Goal: Transaction & Acquisition: Obtain resource

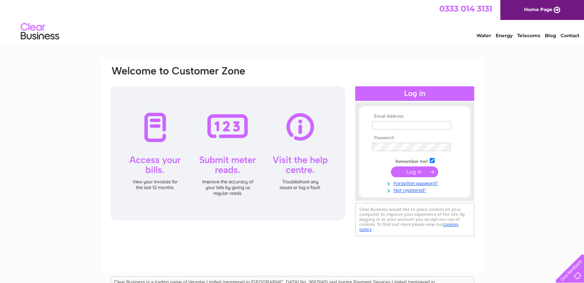
type input "info@gtm.org.uk"
click at [421, 172] on input "submit" at bounding box center [414, 172] width 47 height 11
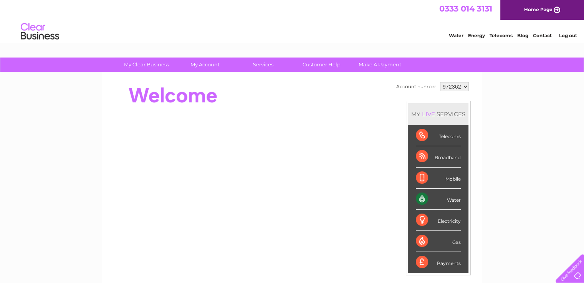
click at [419, 200] on div "Water" at bounding box center [438, 199] width 45 height 21
click at [452, 200] on div "Water" at bounding box center [438, 199] width 45 height 21
click at [419, 199] on div "Water" at bounding box center [438, 199] width 45 height 21
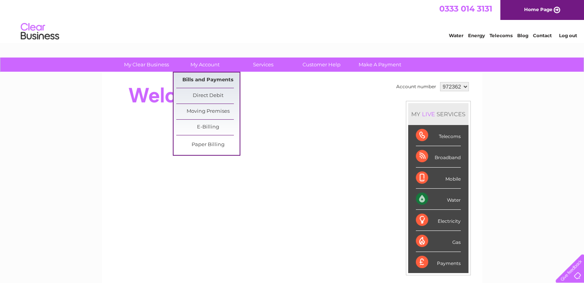
click at [201, 78] on link "Bills and Payments" at bounding box center [207, 80] width 63 height 15
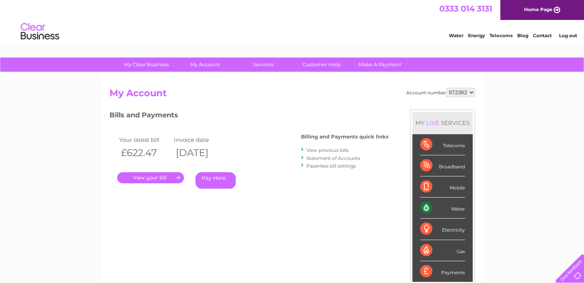
click at [147, 178] on link "." at bounding box center [150, 177] width 67 height 11
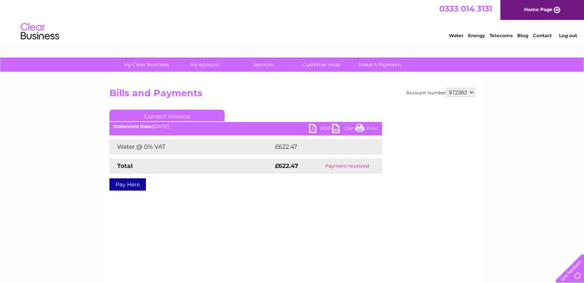
click at [323, 126] on link "PDF" at bounding box center [320, 129] width 23 height 11
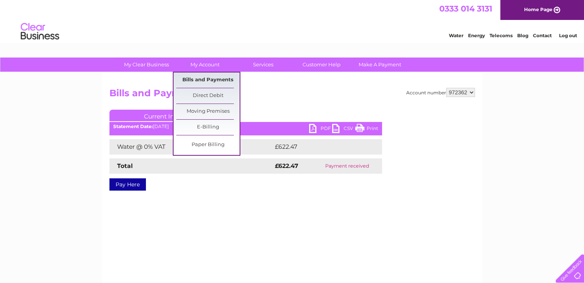
click at [212, 79] on link "Bills and Payments" at bounding box center [207, 80] width 63 height 15
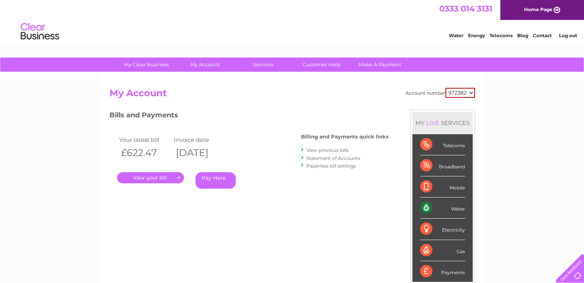
click at [317, 148] on link "View previous bills" at bounding box center [327, 150] width 42 height 6
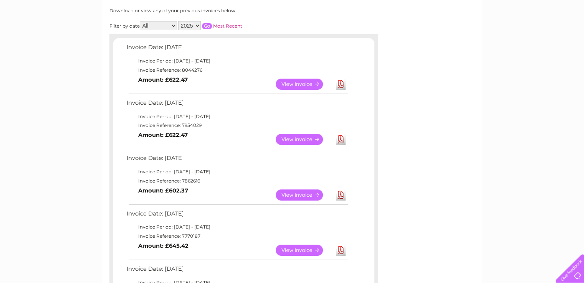
scroll to position [115, 0]
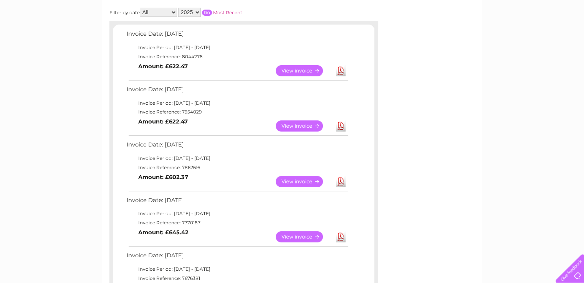
click at [343, 125] on link "Download" at bounding box center [341, 126] width 10 height 11
click at [341, 179] on link "Download" at bounding box center [341, 181] width 10 height 11
click at [308, 68] on link "View" at bounding box center [304, 70] width 56 height 11
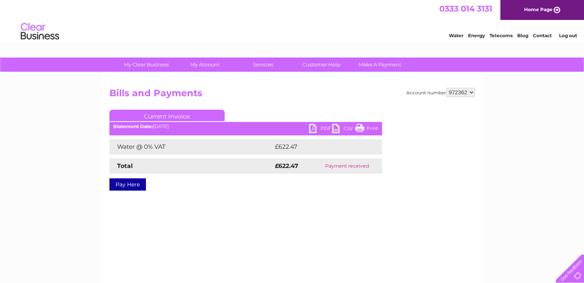
click at [311, 127] on link "PDF" at bounding box center [320, 129] width 23 height 11
click at [261, 268] on div "Account number 972362 Bills and Payments Current Invoice PDF CSV Print £622.47" at bounding box center [292, 180] width 380 height 215
click at [313, 129] on link "PDF" at bounding box center [320, 129] width 23 height 11
click at [311, 126] on link "PDF" at bounding box center [320, 129] width 23 height 11
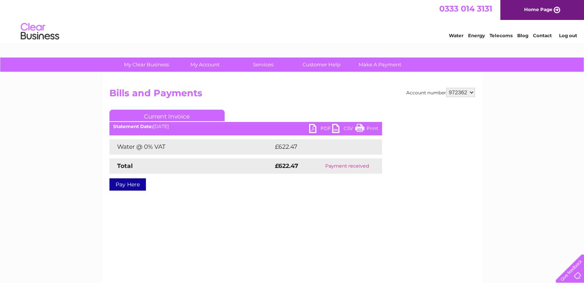
click at [311, 126] on link "PDF" at bounding box center [320, 129] width 23 height 11
